Goal: Information Seeking & Learning: Find specific fact

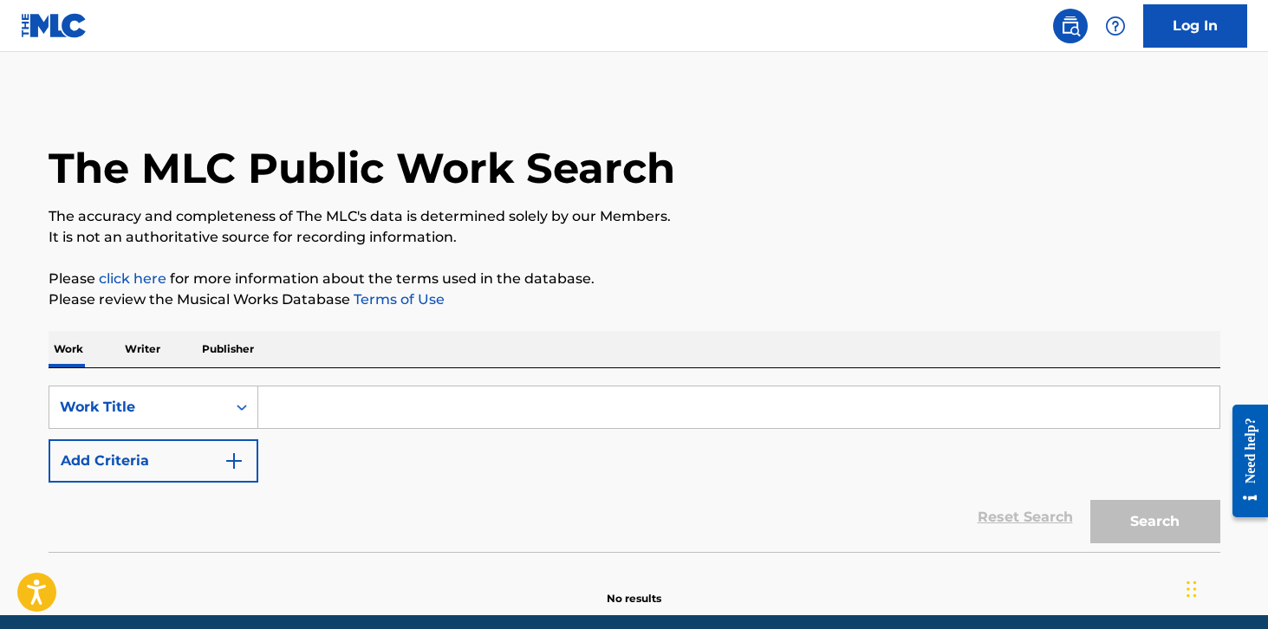
click at [291, 417] on input "Search Form" at bounding box center [738, 408] width 961 height 42
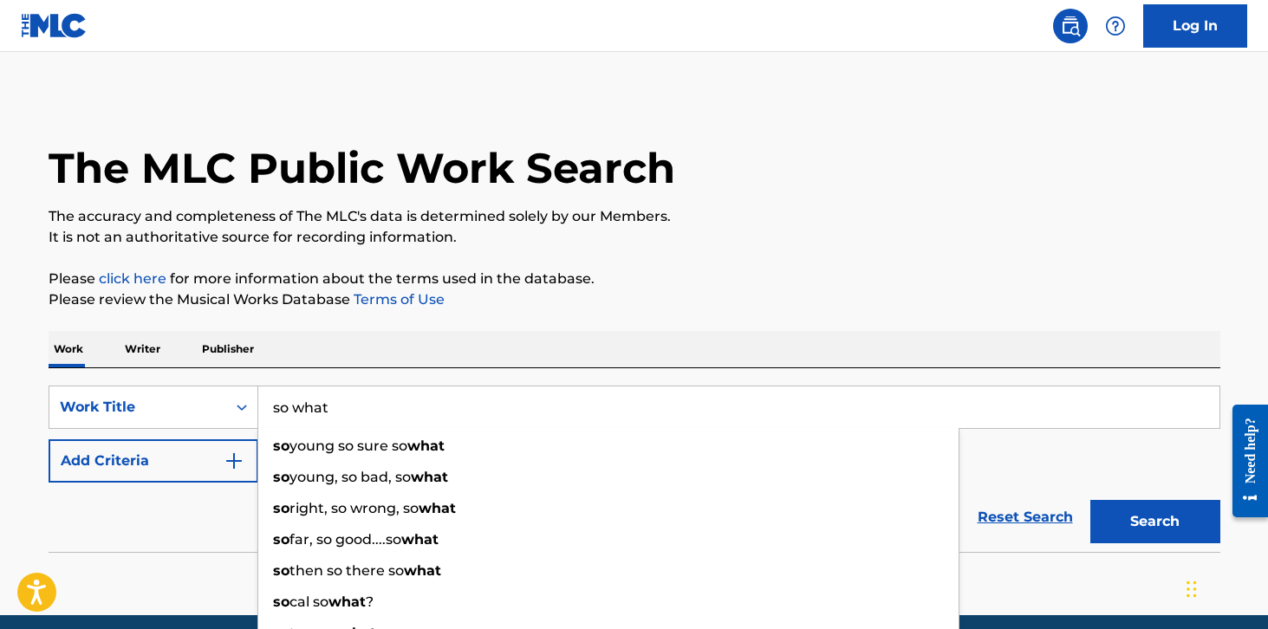
type input "so what"
click at [137, 472] on button "Add Criteria" at bounding box center [154, 460] width 210 height 43
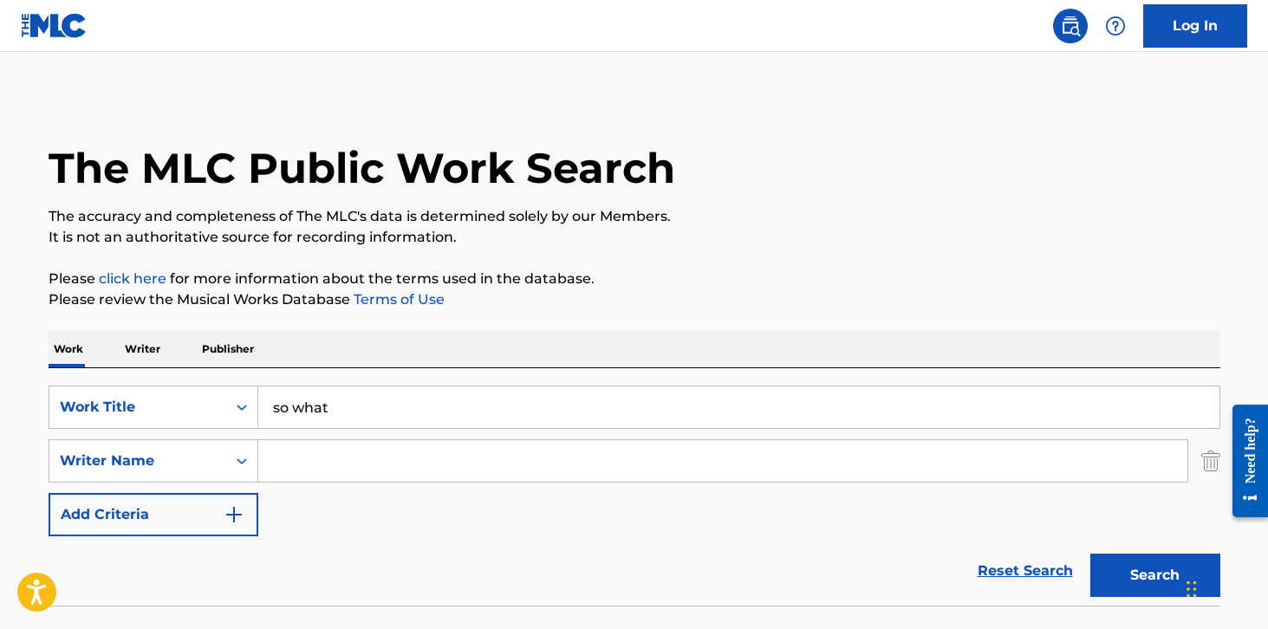
click at [288, 469] on input "Search Form" at bounding box center [722, 461] width 929 height 42
type input "w"
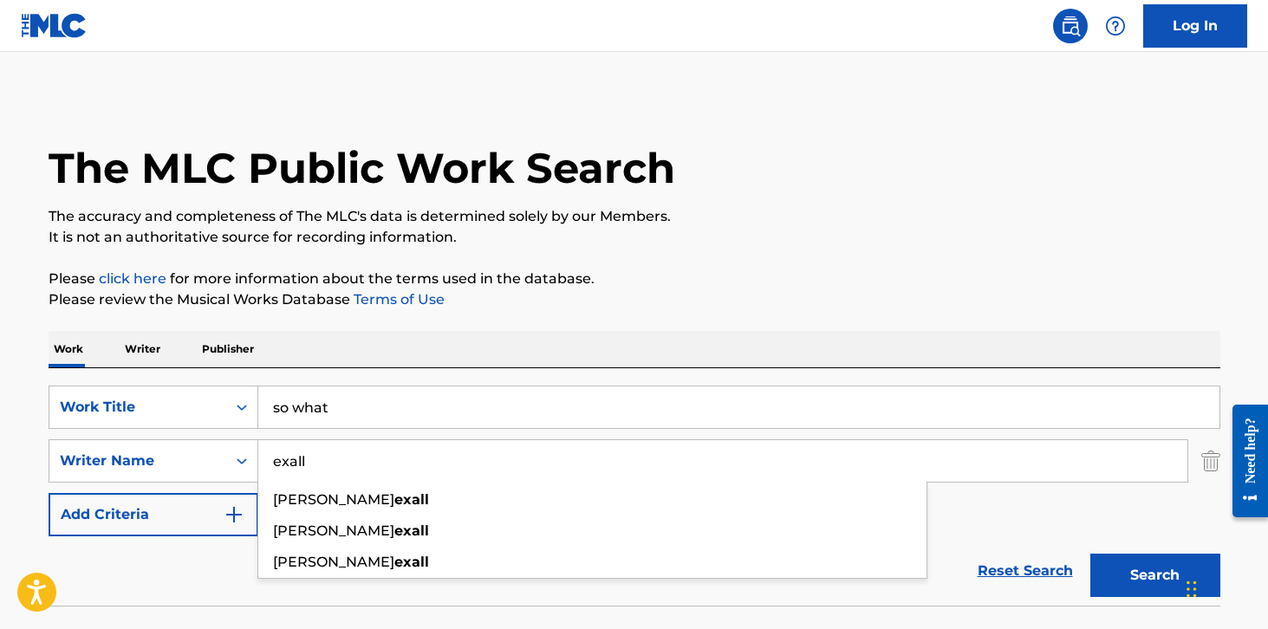
type input "exall"
click at [1090, 554] on button "Search" at bounding box center [1155, 575] width 130 height 43
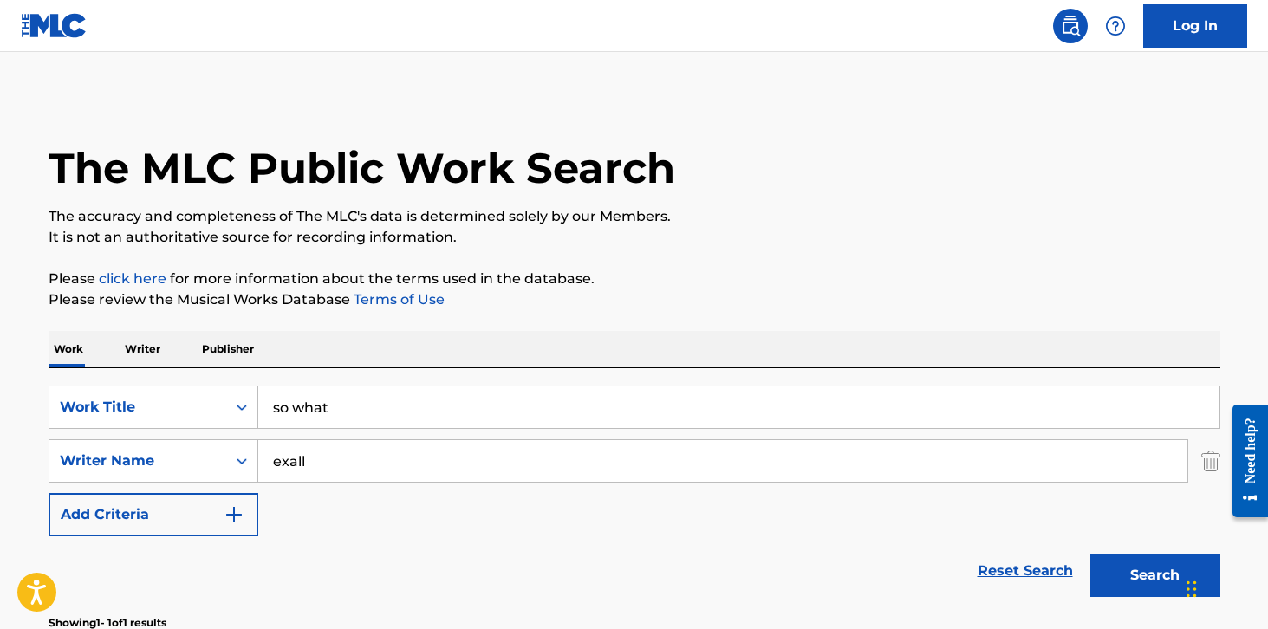
click at [1137, 569] on button "Search" at bounding box center [1155, 575] width 130 height 43
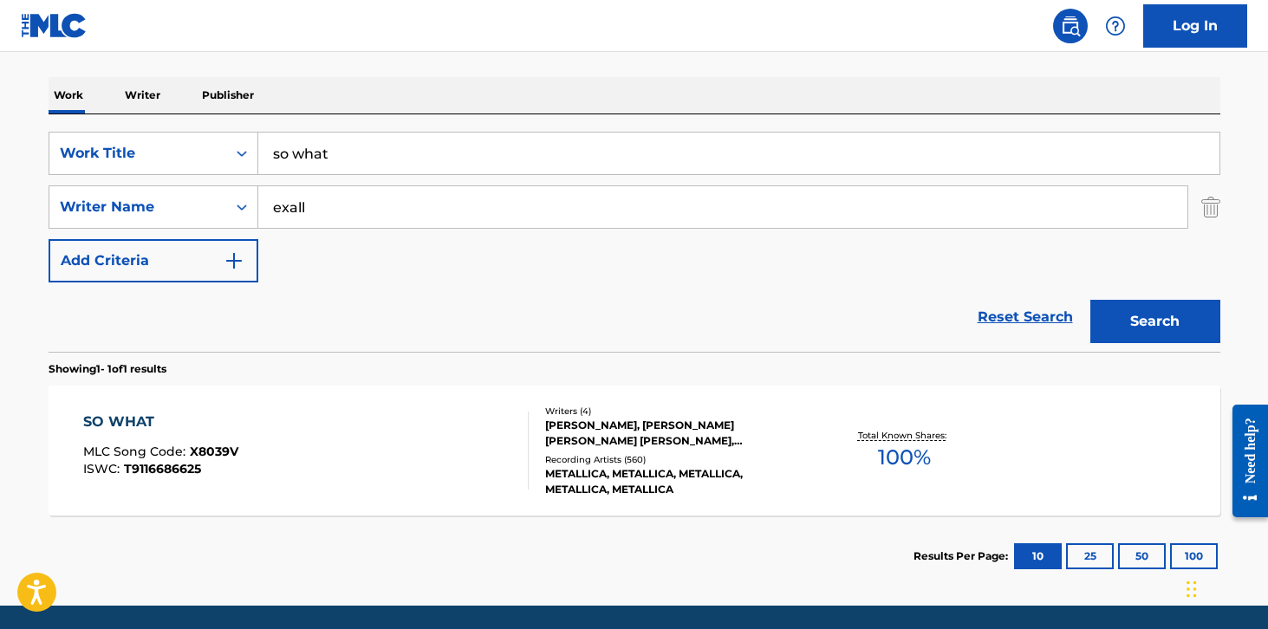
scroll to position [314, 0]
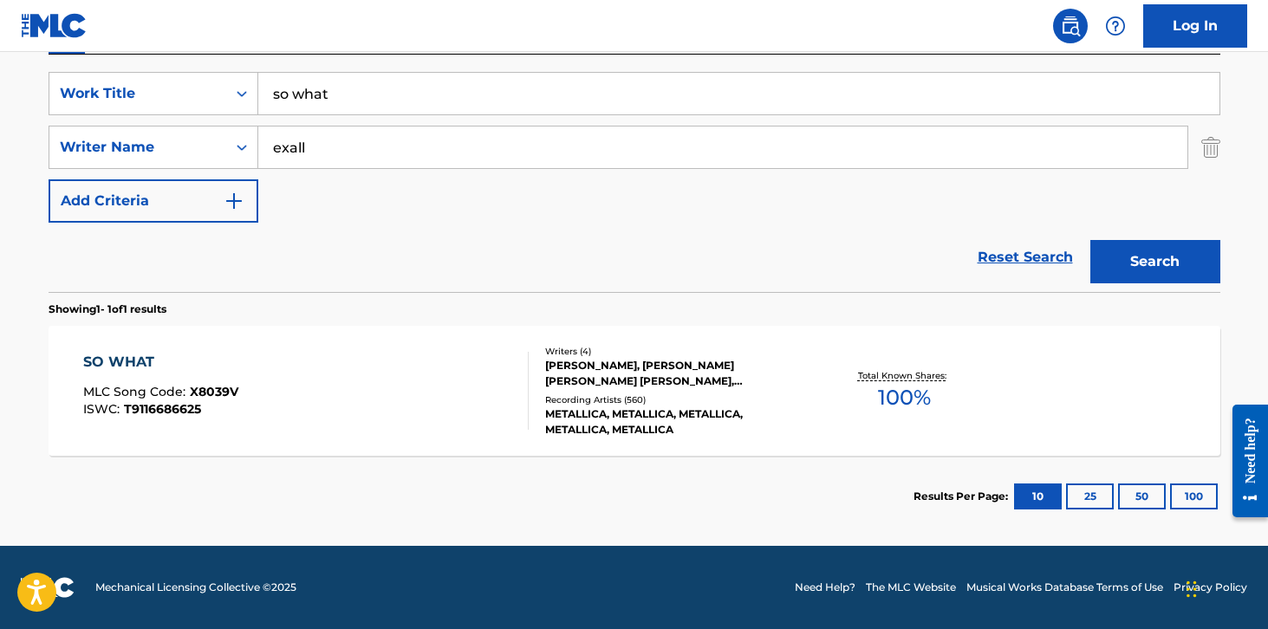
click at [357, 389] on div "SO WHAT MLC Song Code : X8039V ISWC : T9116686625" at bounding box center [305, 391] width 445 height 78
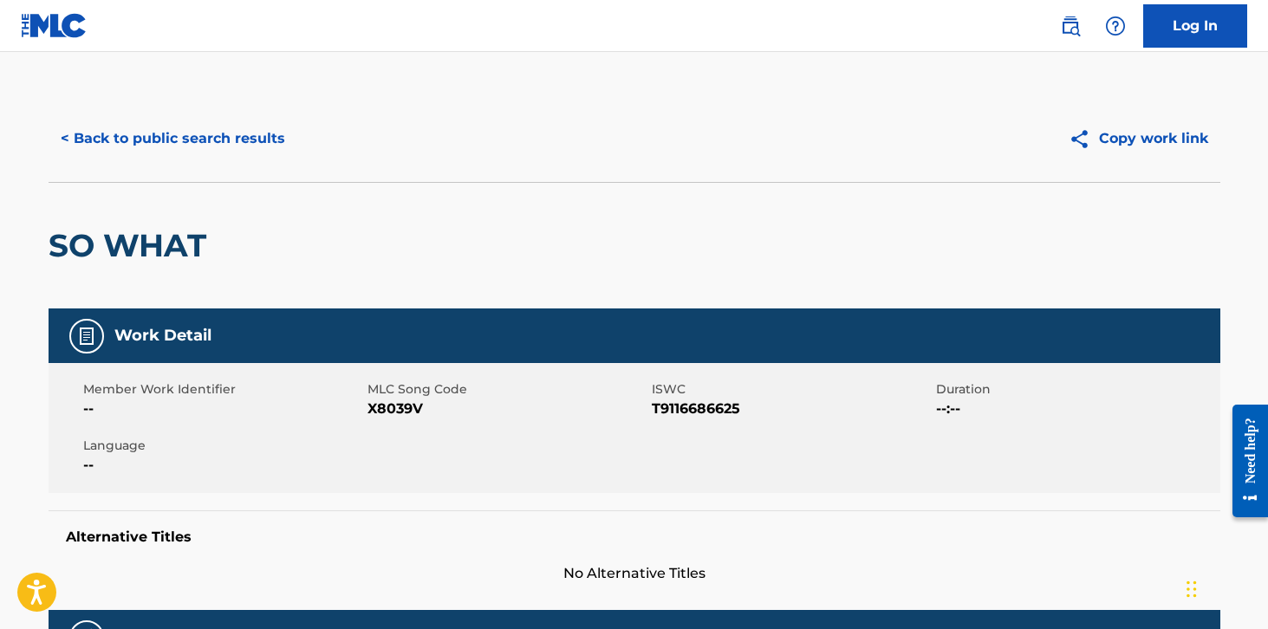
click at [183, 136] on button "< Back to public search results" at bounding box center [173, 138] width 249 height 43
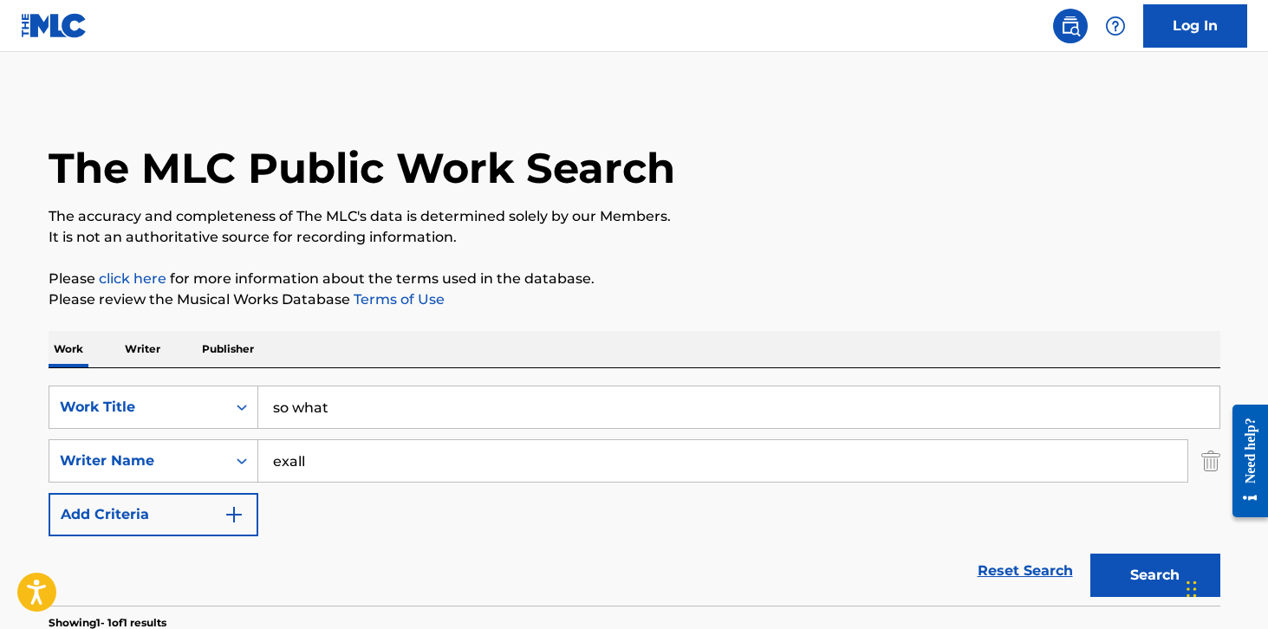
scroll to position [215, 0]
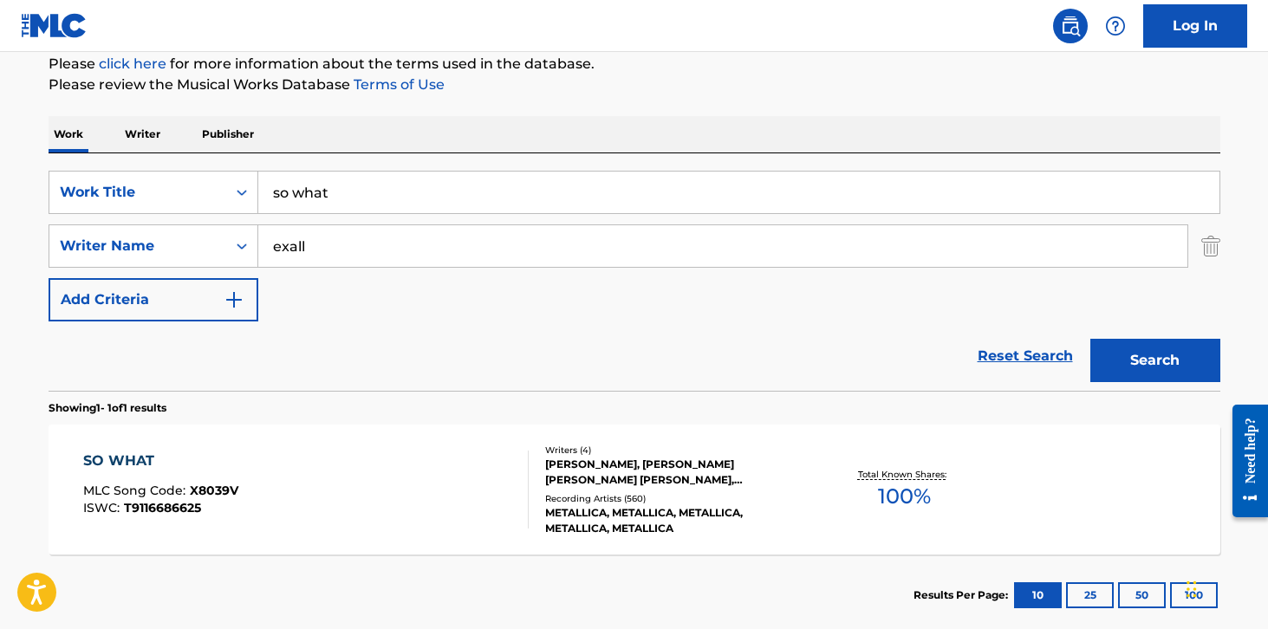
click at [413, 185] on input "so what" at bounding box center [738, 193] width 961 height 42
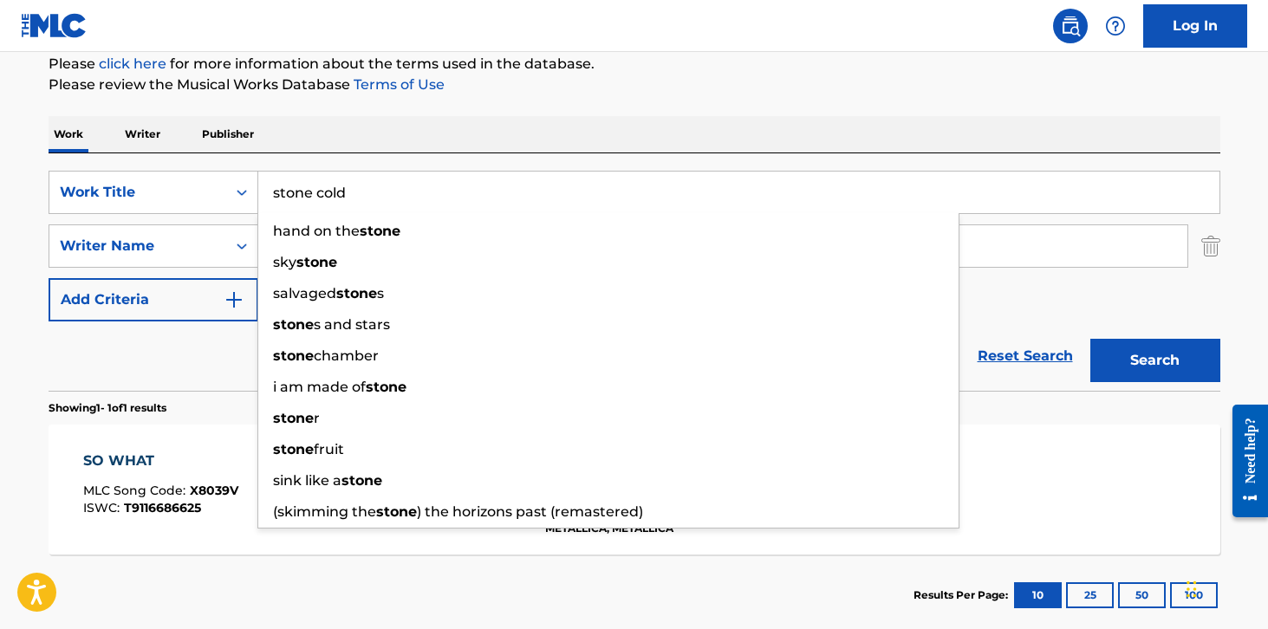
type input "stone cold"
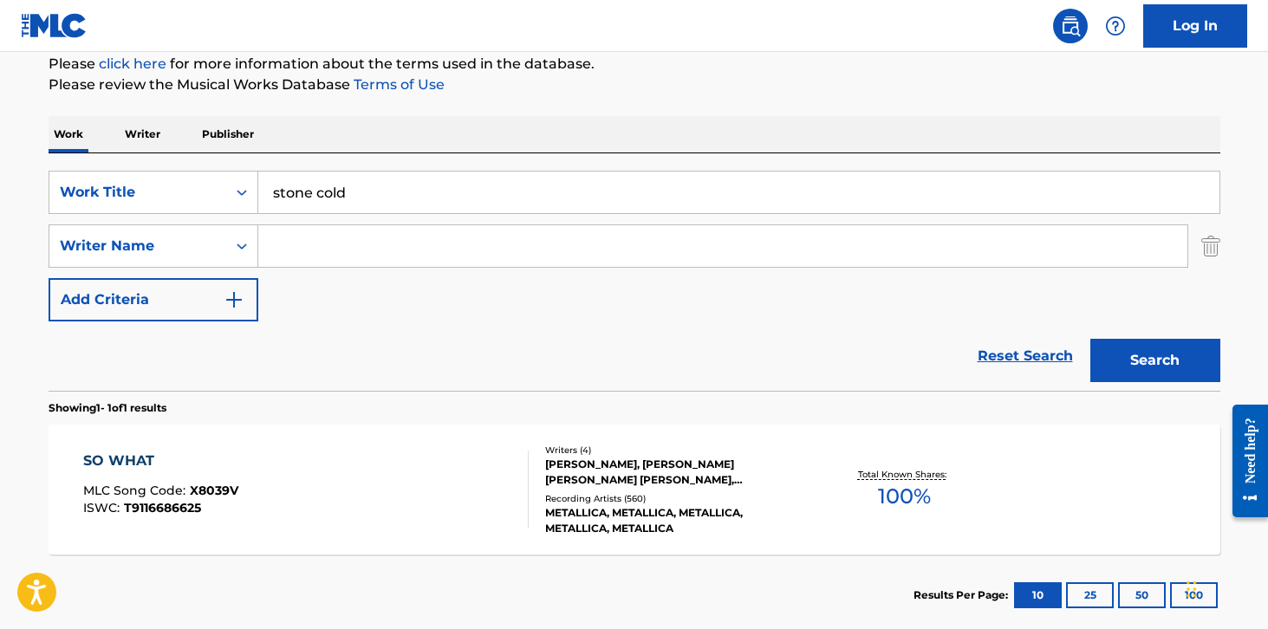
click at [1125, 378] on button "Search" at bounding box center [1155, 360] width 130 height 43
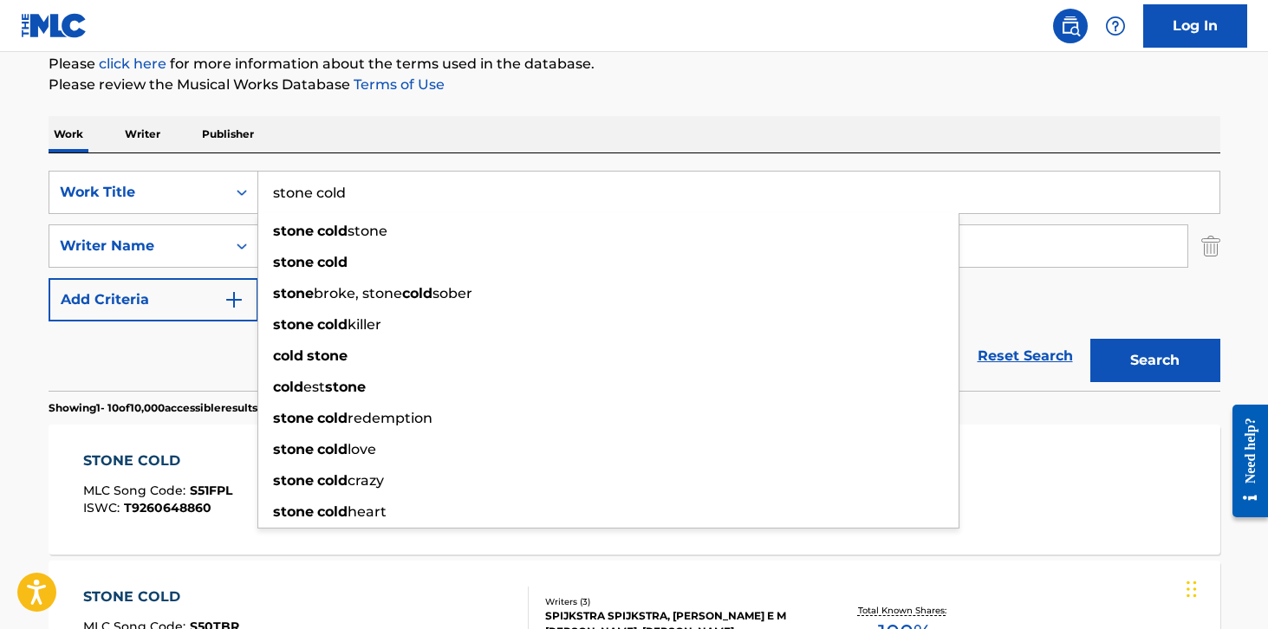
click at [554, 193] on input "stone cold" at bounding box center [738, 193] width 961 height 42
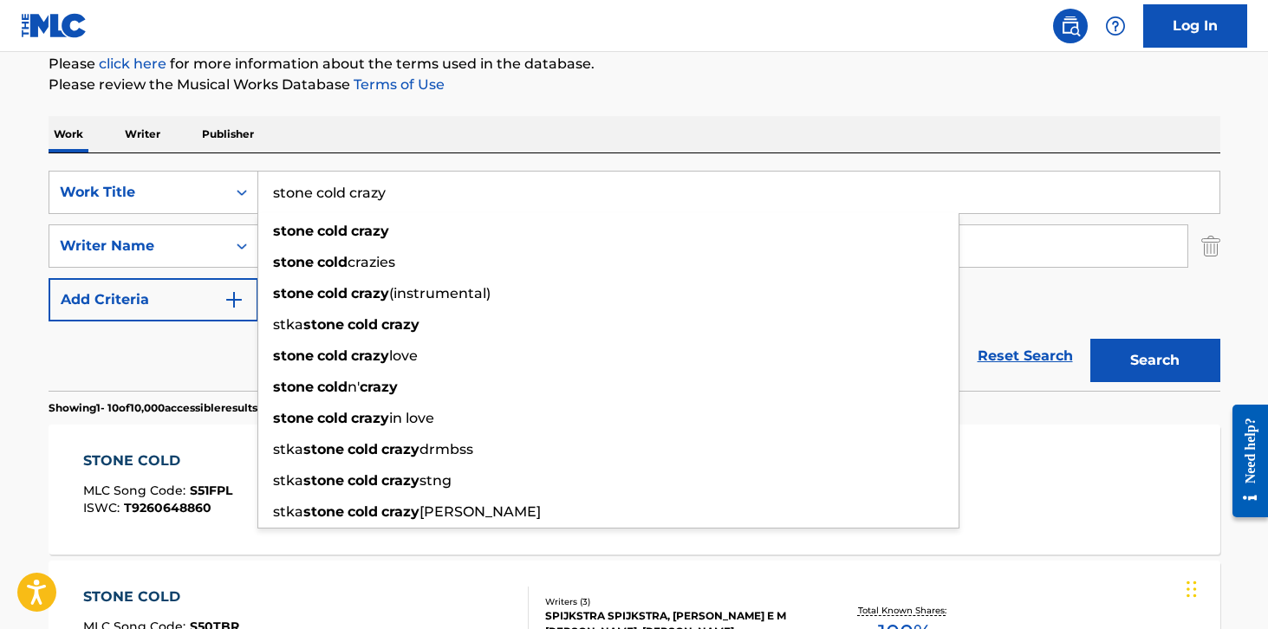
type input "stone cold crazy"
click at [1090, 339] on button "Search" at bounding box center [1155, 360] width 130 height 43
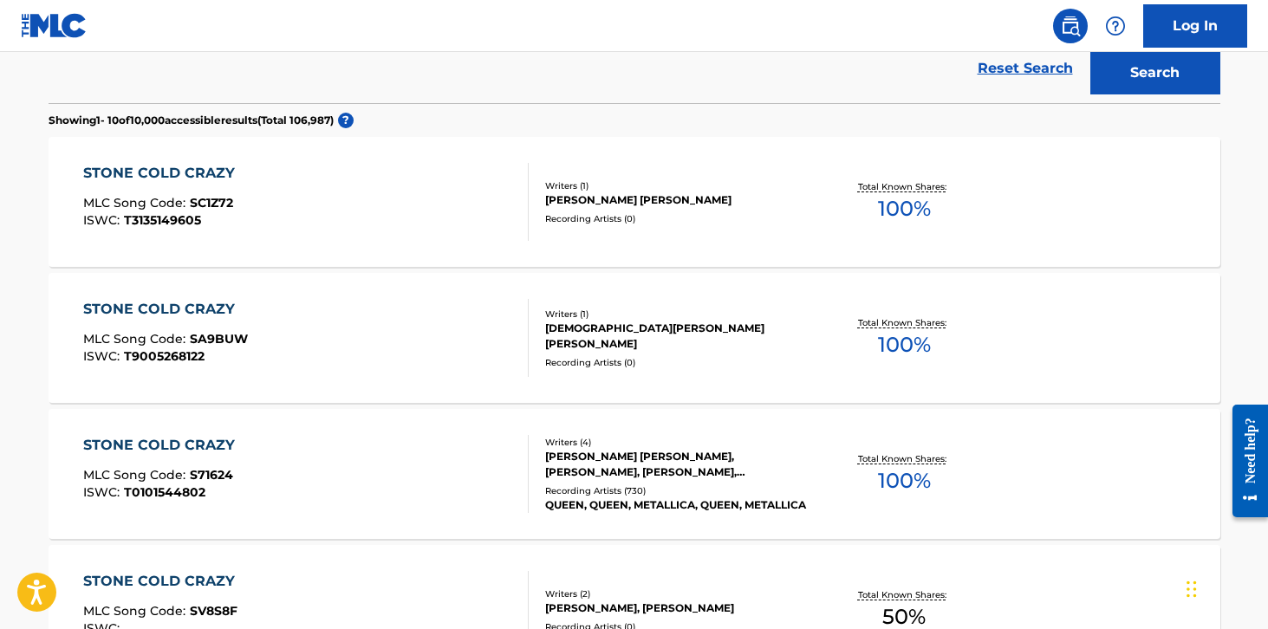
scroll to position [508, 0]
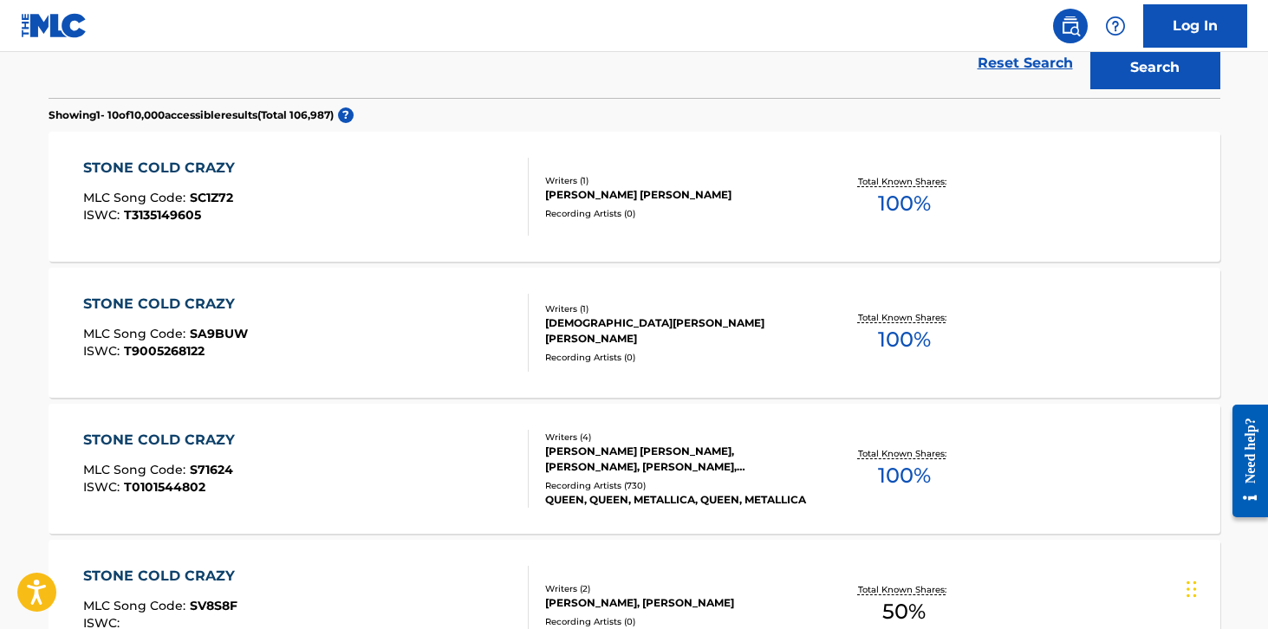
click at [396, 472] on div "STONE COLD CRAZY MLC Song Code : S71624 ISWC : T0101544802" at bounding box center [305, 469] width 445 height 78
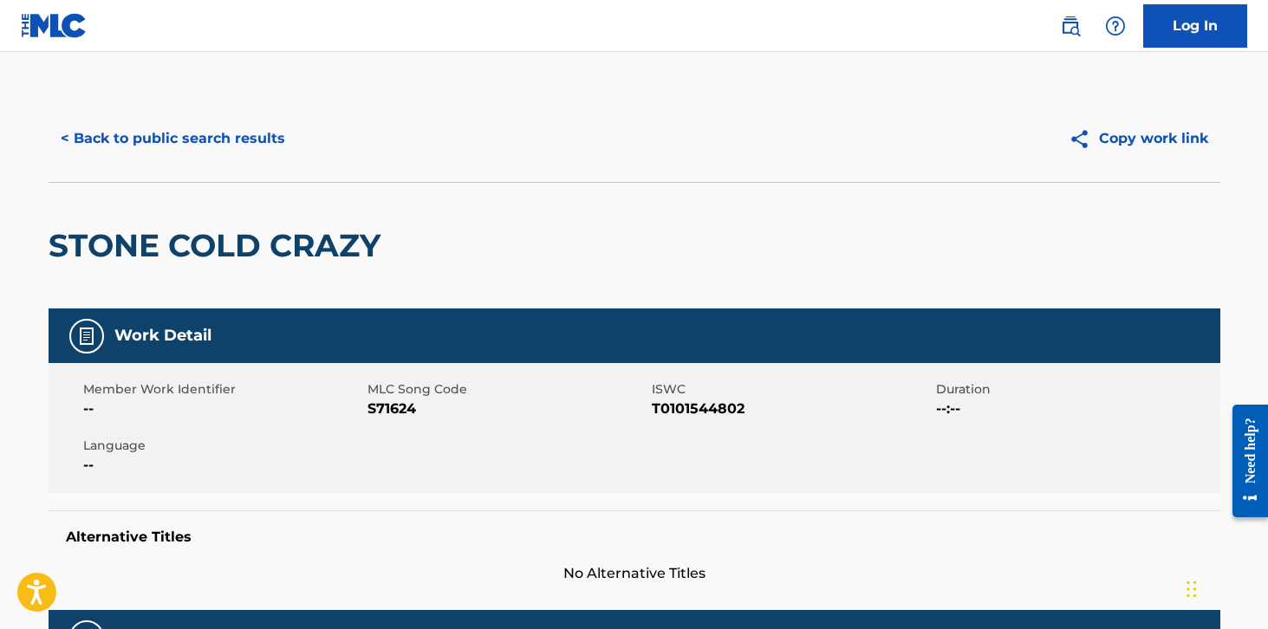
click at [207, 146] on button "< Back to public search results" at bounding box center [173, 138] width 249 height 43
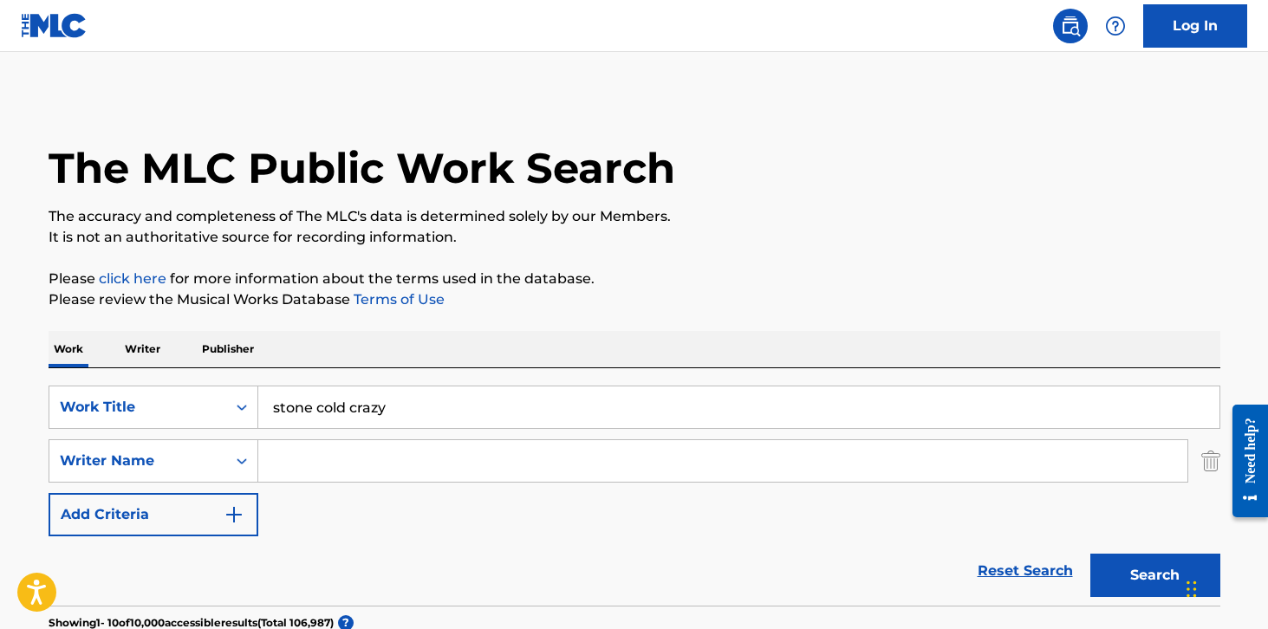
drag, startPoint x: 509, startPoint y: 406, endPoint x: 335, endPoint y: 361, distance: 179.7
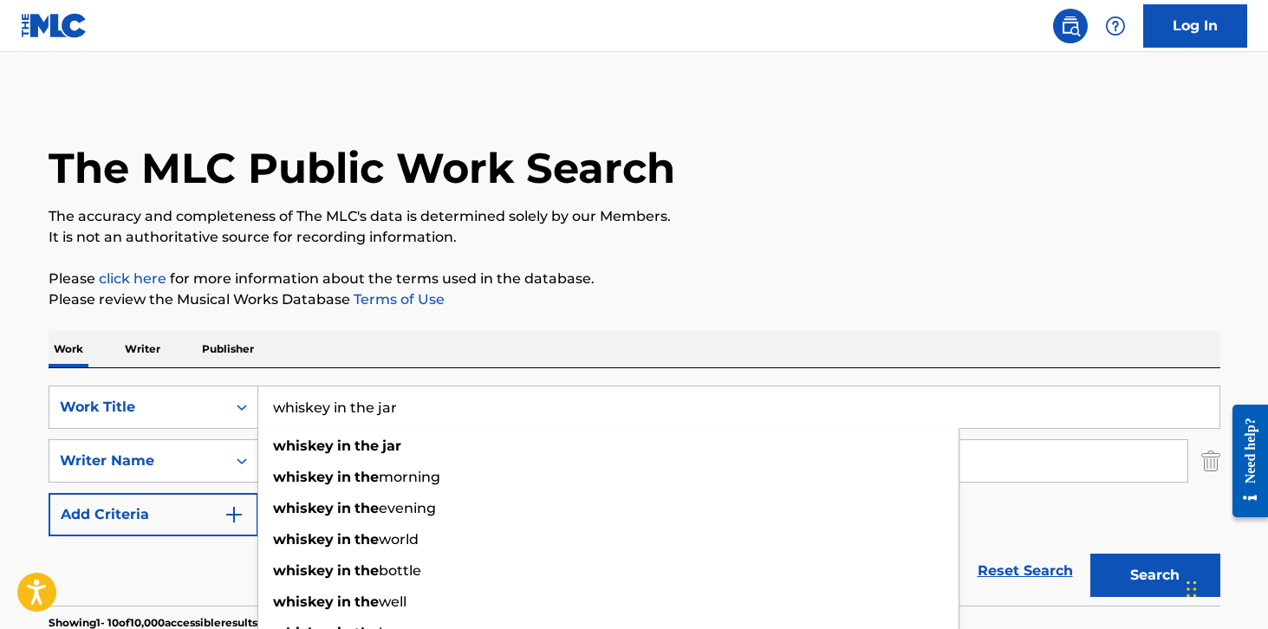
type input "whiskey in the jar"
click at [1090, 554] on button "Search" at bounding box center [1155, 575] width 130 height 43
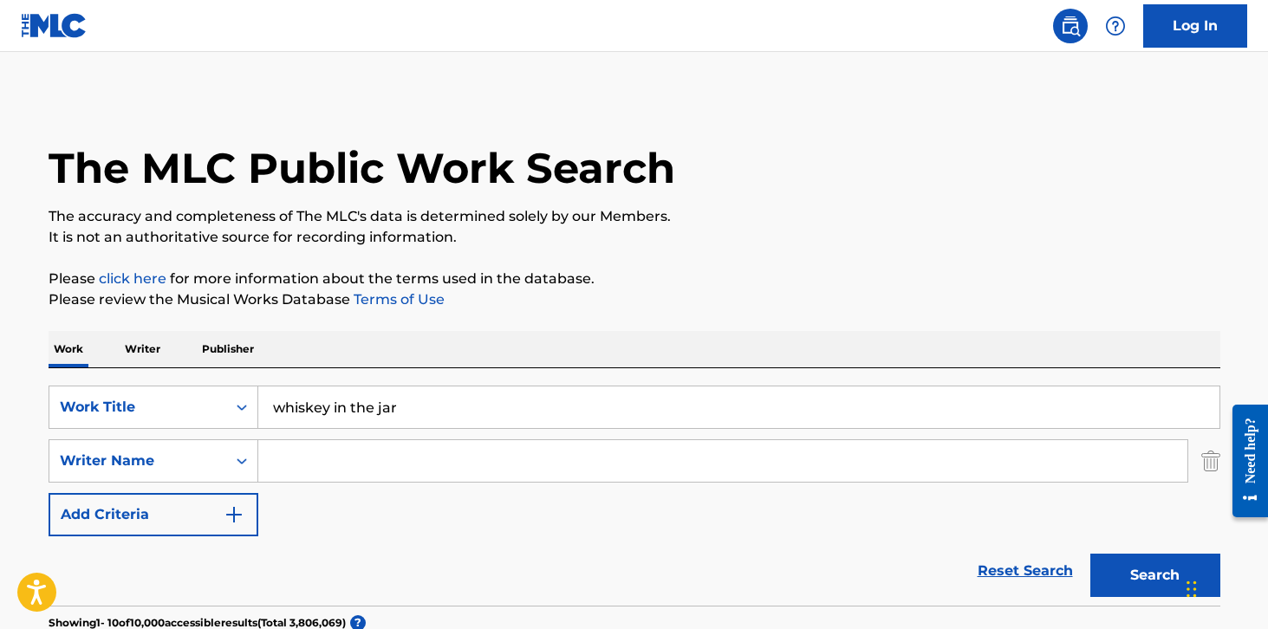
click at [622, 224] on p "The accuracy and completeness of The MLC's data is determined solely by our Mem…" at bounding box center [635, 216] width 1172 height 21
